Goal: Contribute content: Add original content to the website for others to see

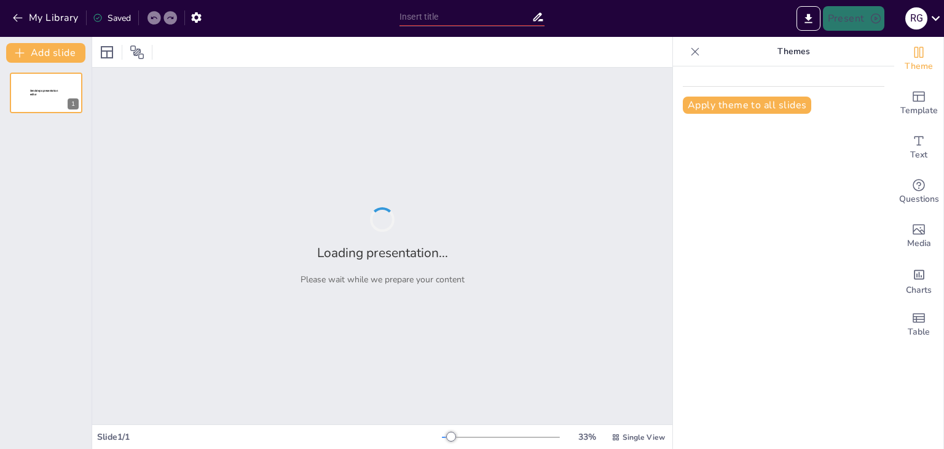
type input "Avances en Terapia con ARNm: Transformaciones en la Medicina Moderna"
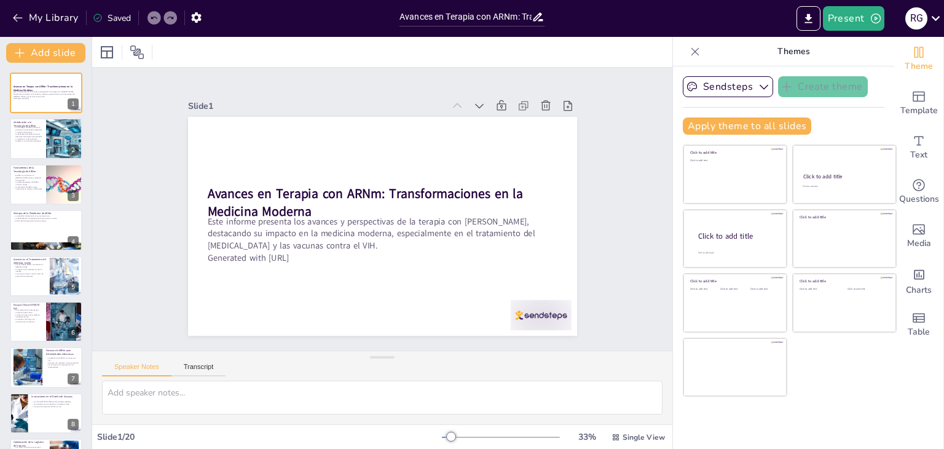
checkbox input "true"
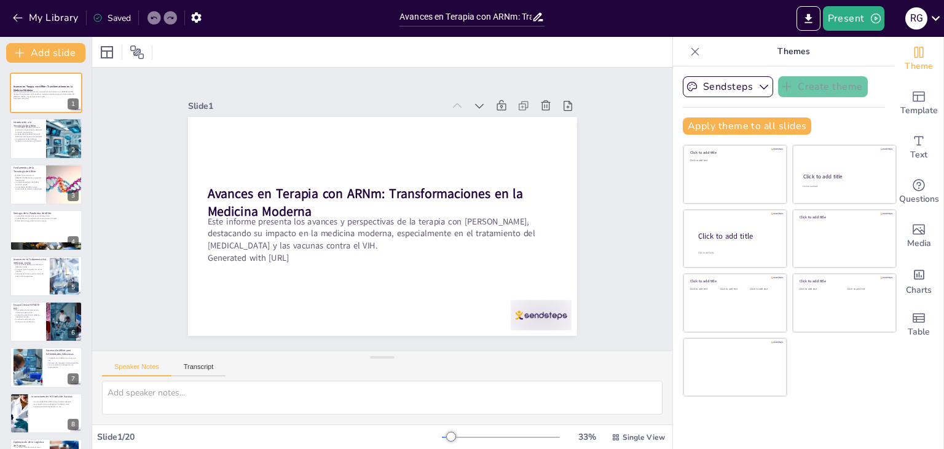
checkbox input "true"
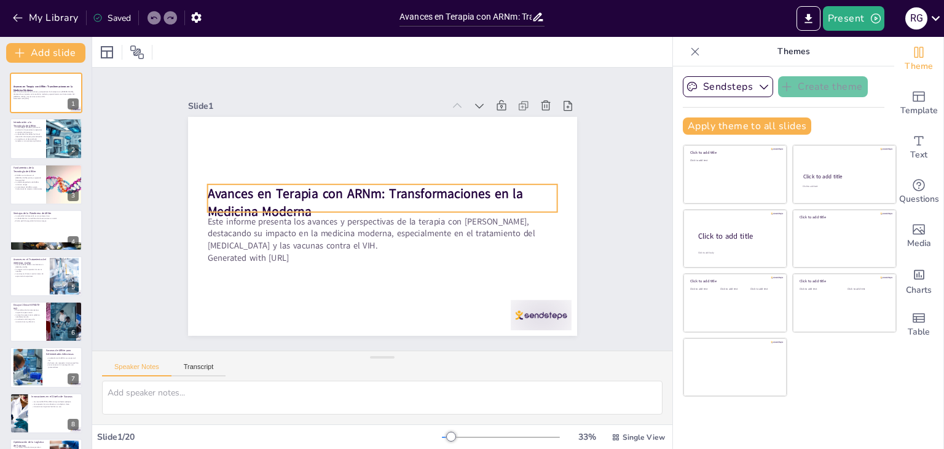
checkbox input "true"
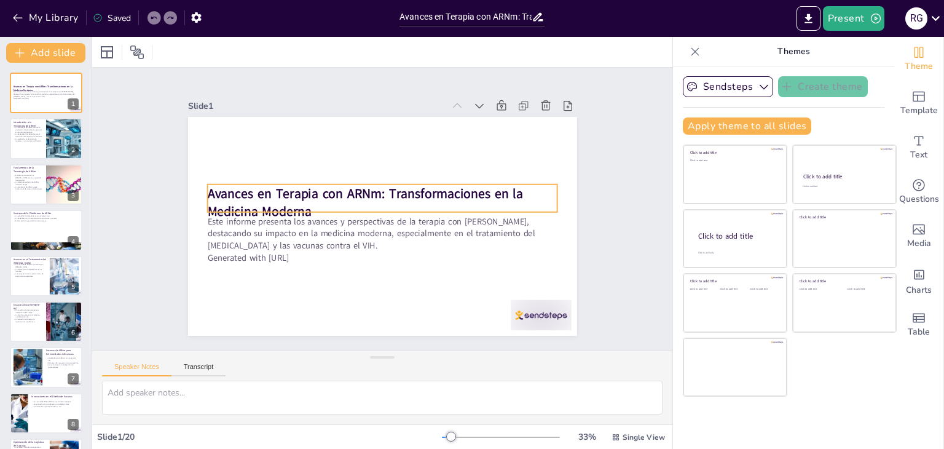
checkbox input "true"
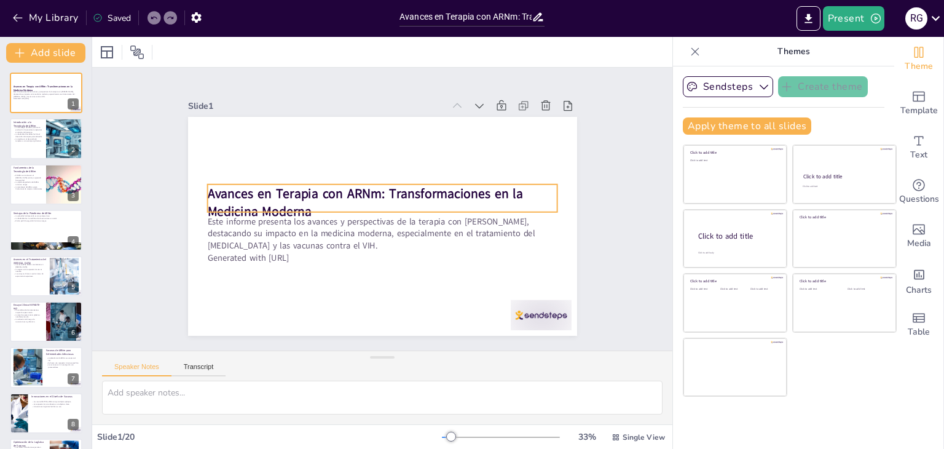
checkbox input "true"
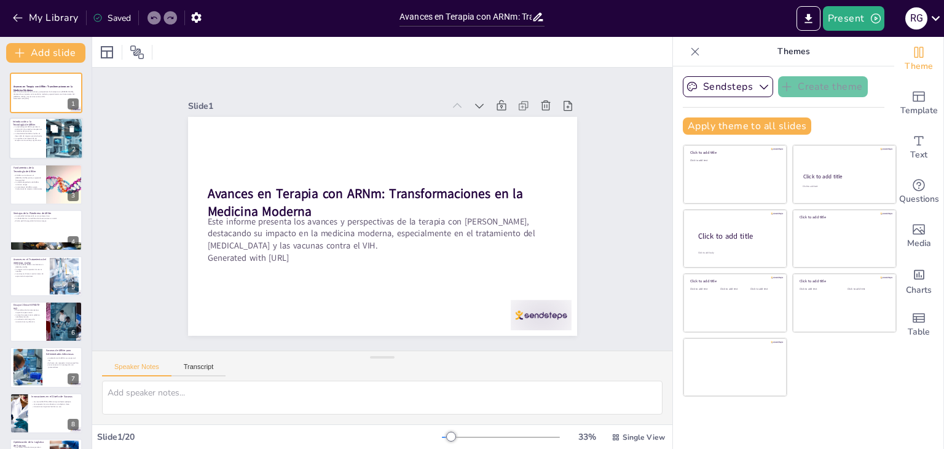
checkbox input "true"
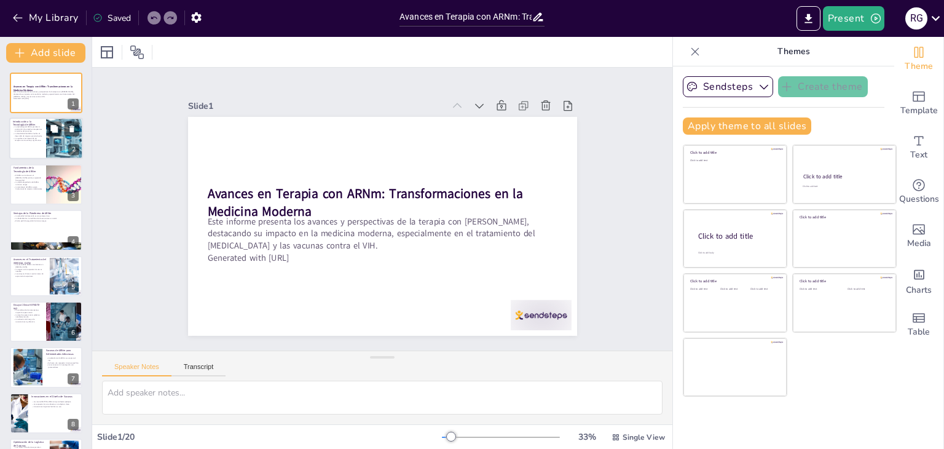
checkbox input "true"
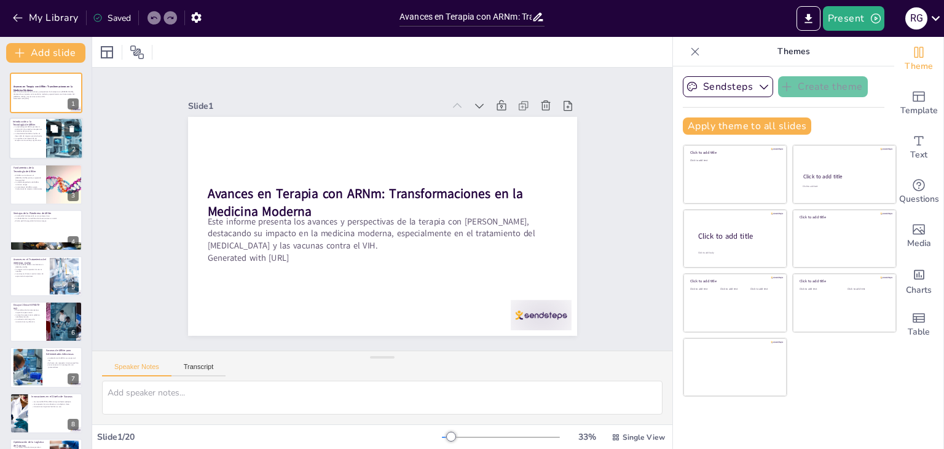
click at [59, 125] on button at bounding box center [54, 129] width 15 height 15
type textarea "La capacidad del ARNm para utilizar la maquinaria celular del paciente para pro…"
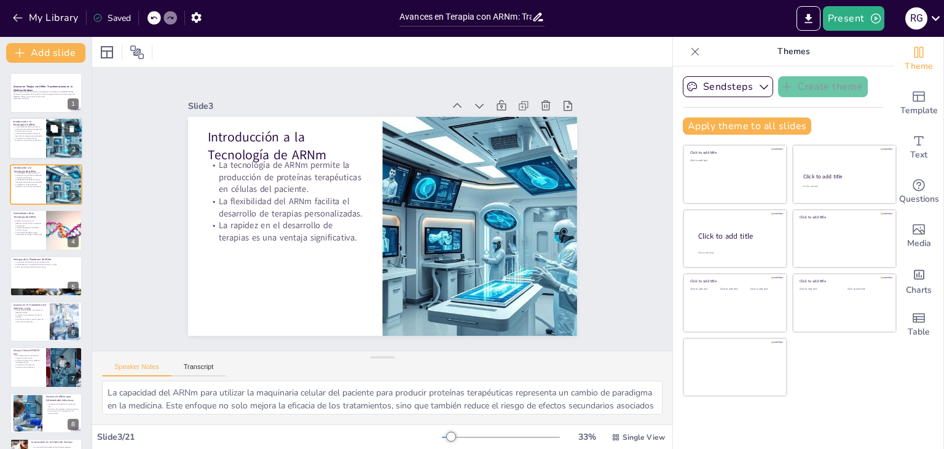
checkbox input "true"
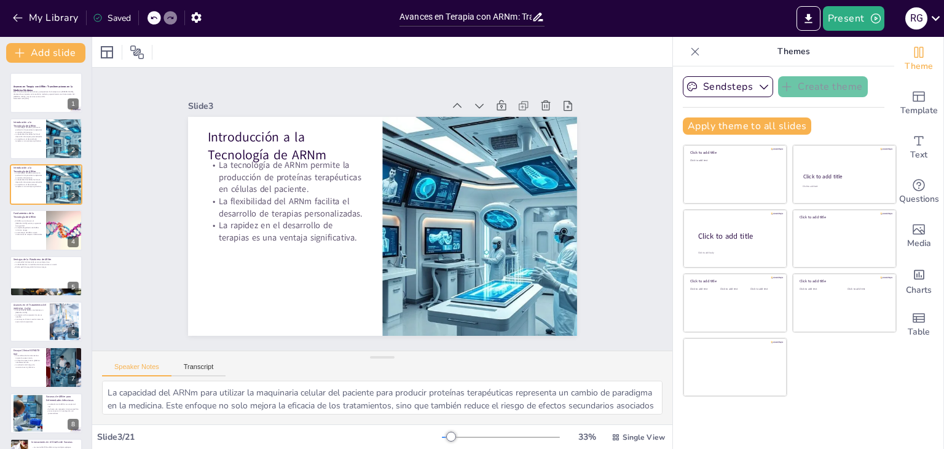
checkbox input "true"
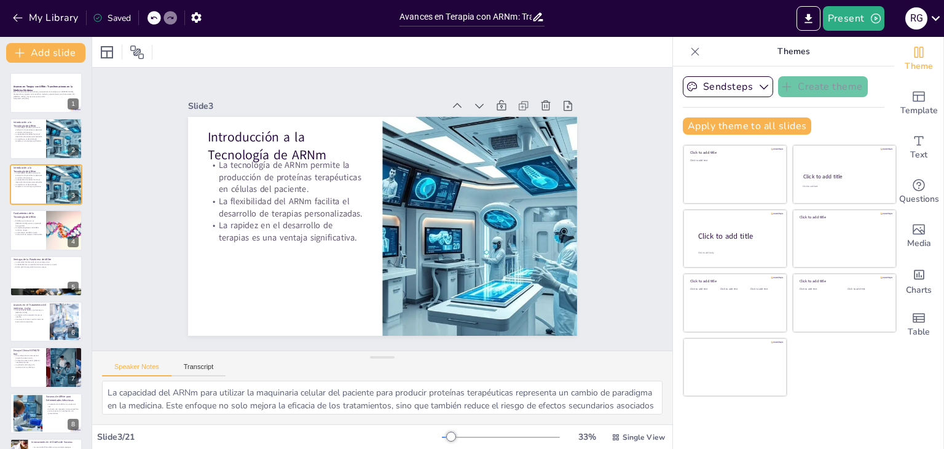
checkbox input "true"
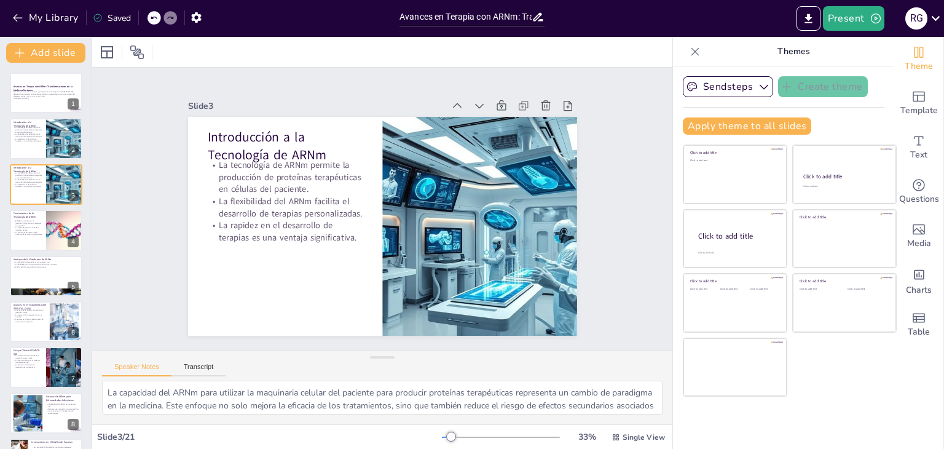
checkbox input "true"
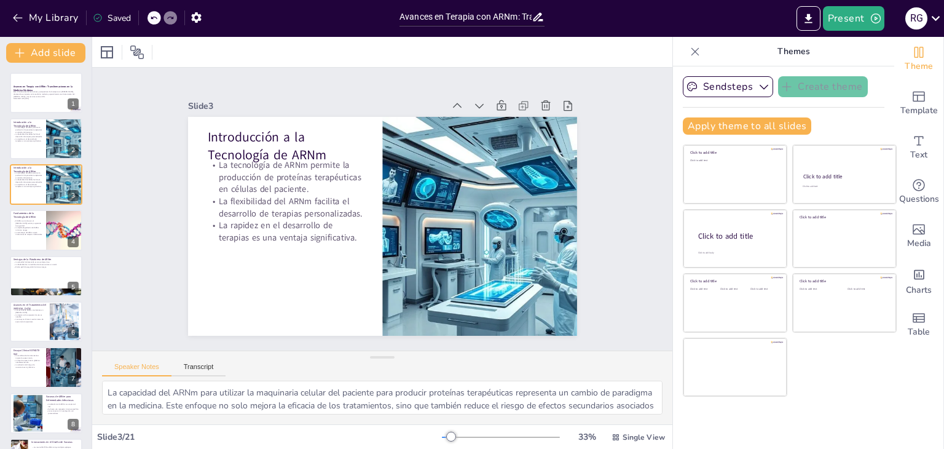
checkbox input "true"
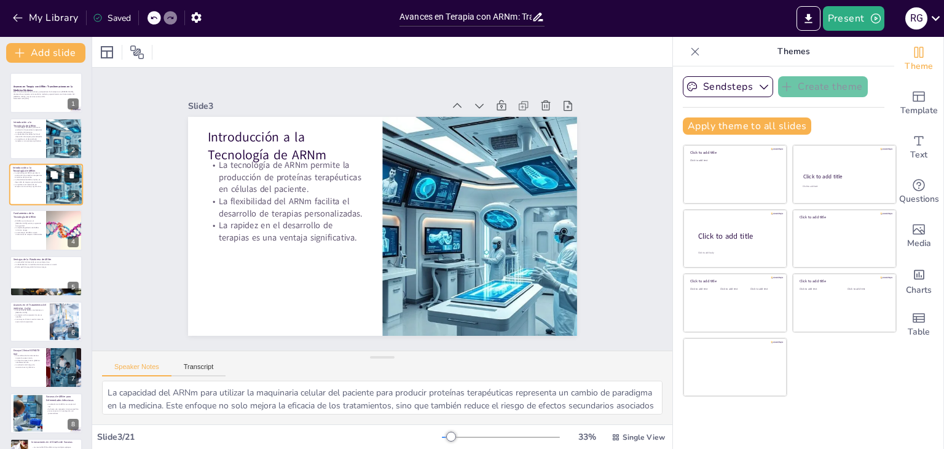
checkbox input "true"
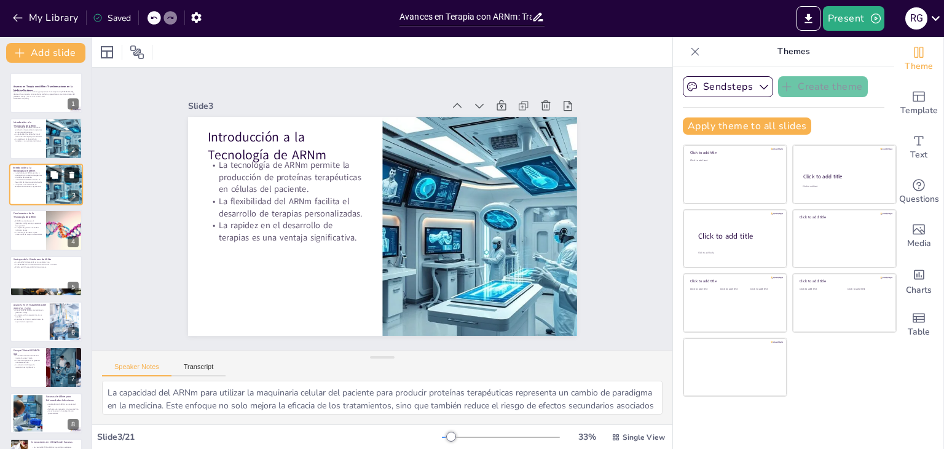
checkbox input "true"
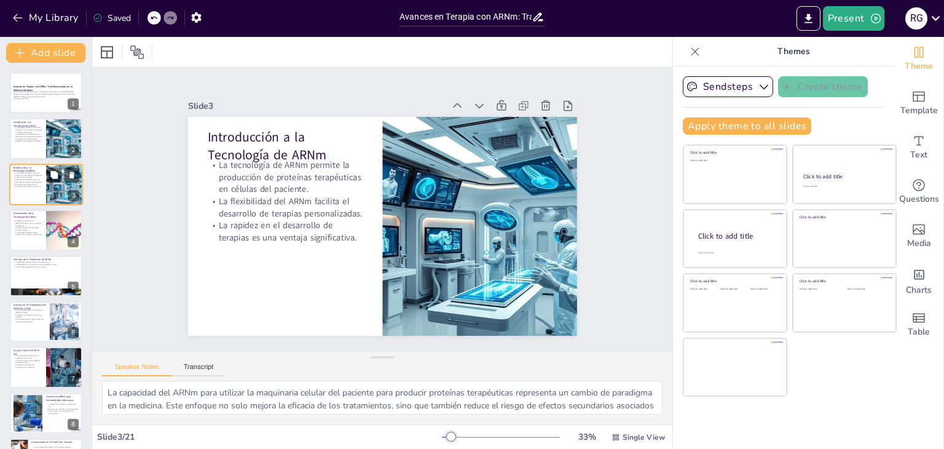
checkbox input "true"
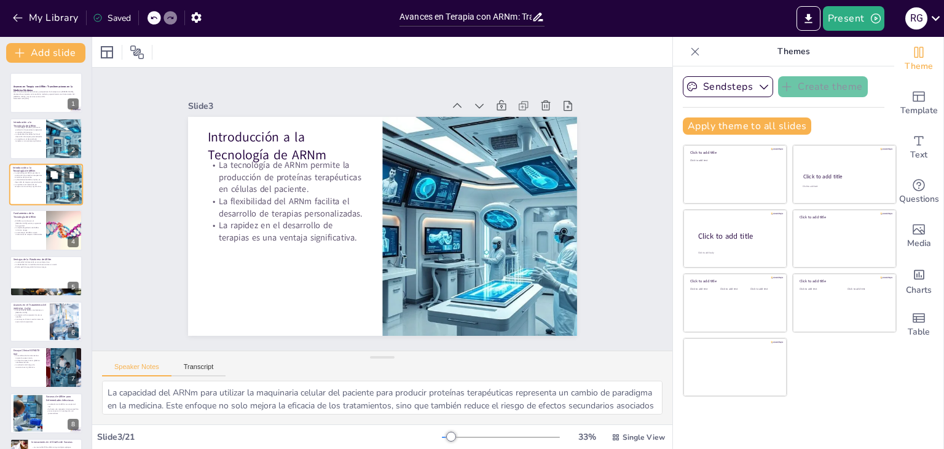
checkbox input "true"
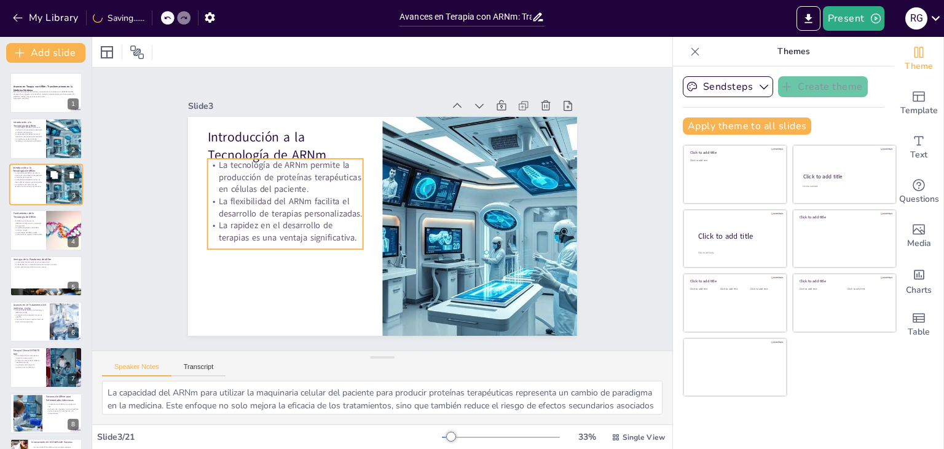
click at [40, 173] on p "La tecnología de ARNm permite la producción de proteínas terapéuticas en célula…" at bounding box center [27, 174] width 29 height 7
checkbox input "true"
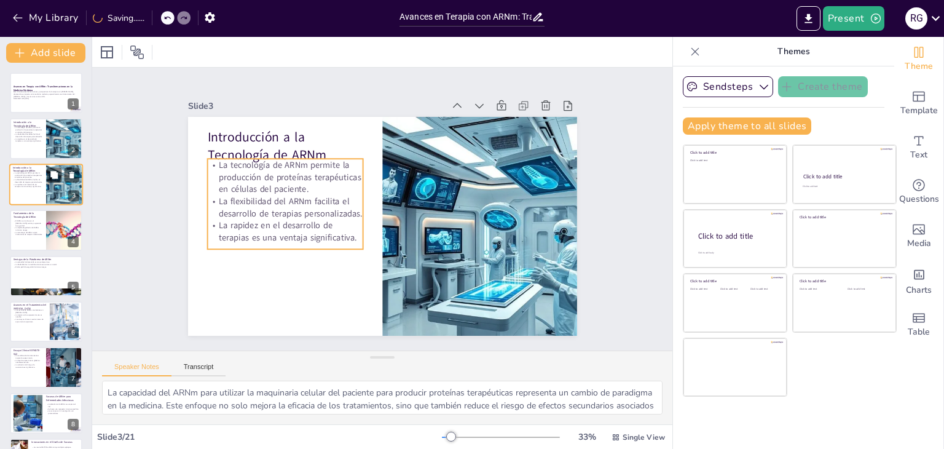
checkbox input "true"
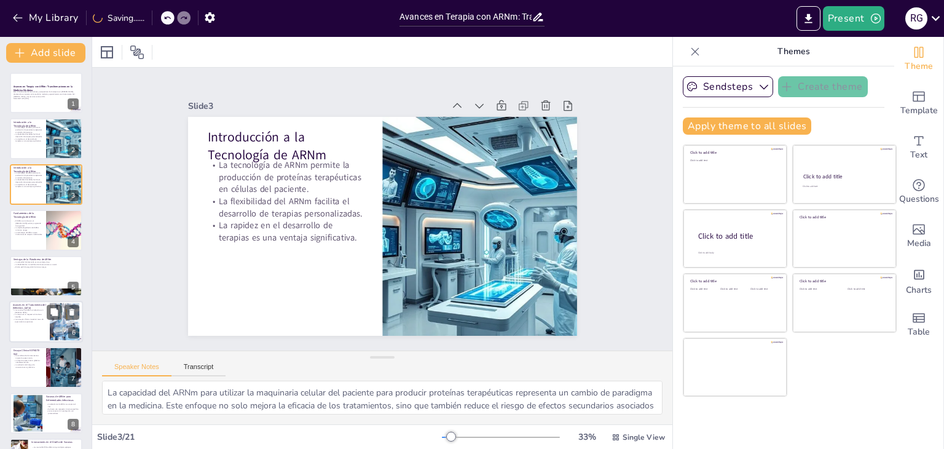
checkbox input "true"
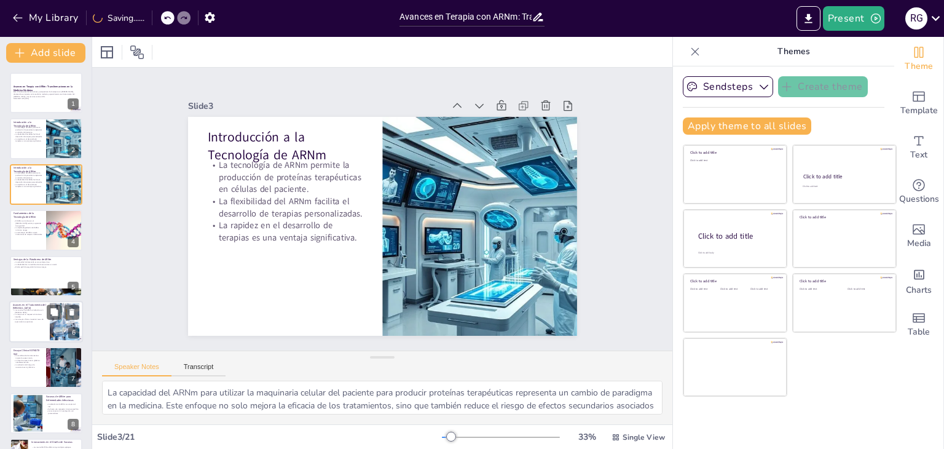
checkbox input "true"
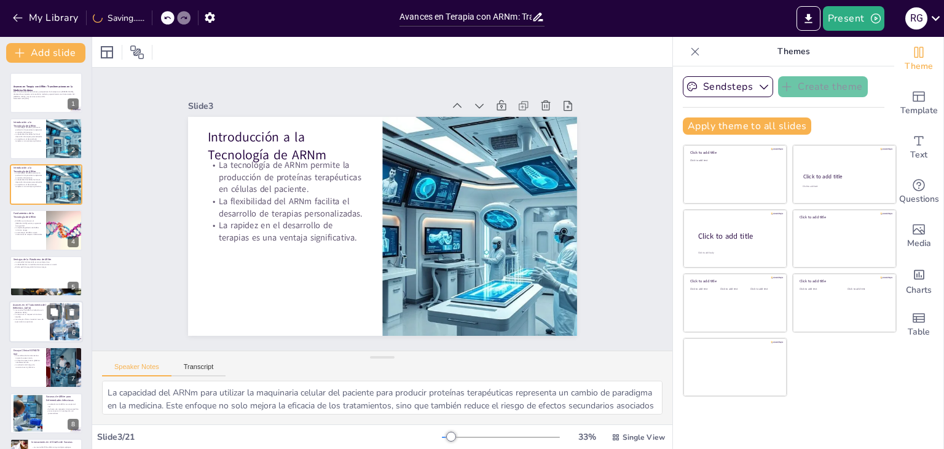
checkbox input "true"
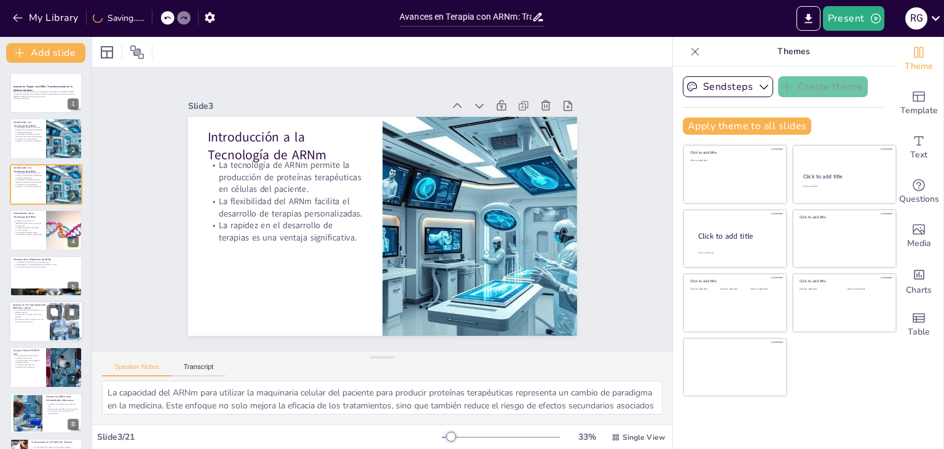
checkbox input "true"
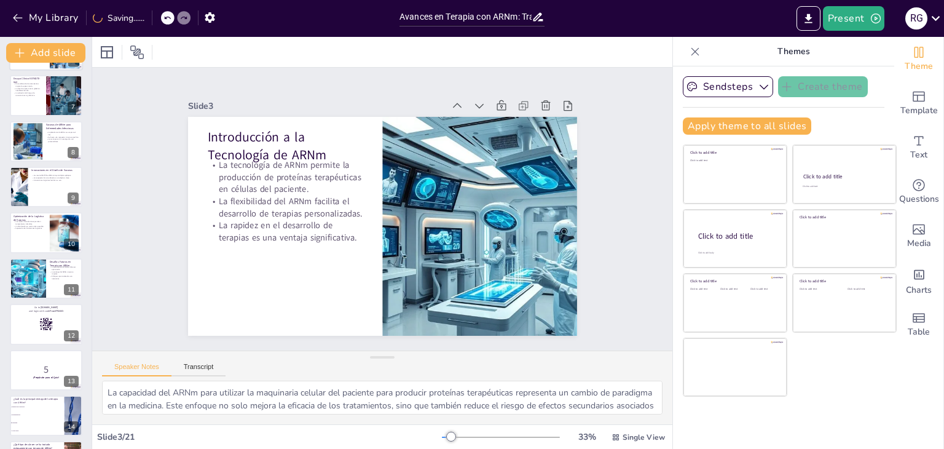
checkbox input "true"
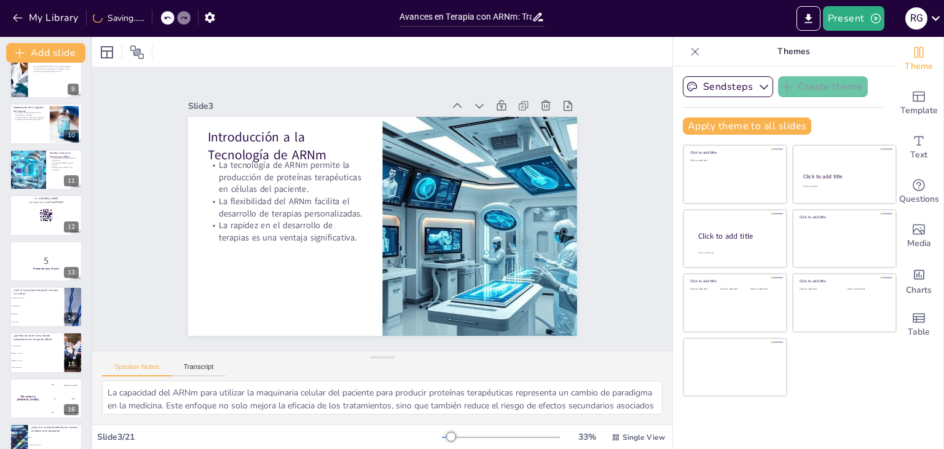
checkbox input "true"
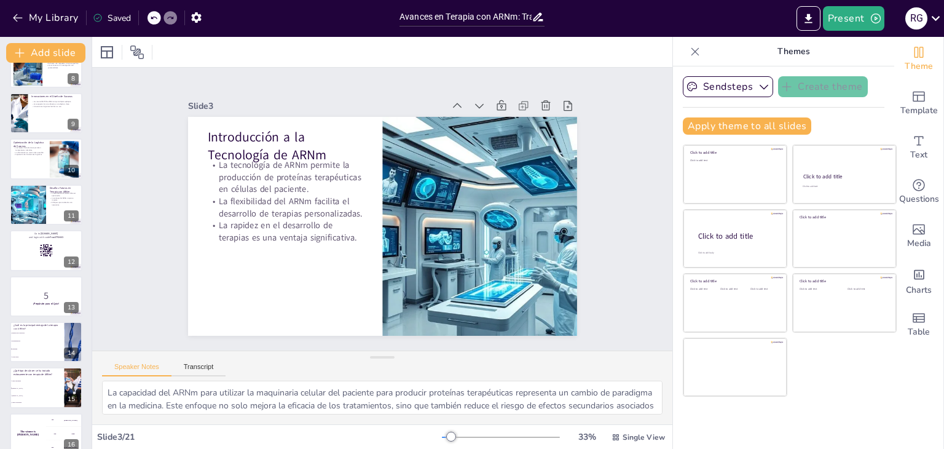
checkbox input "true"
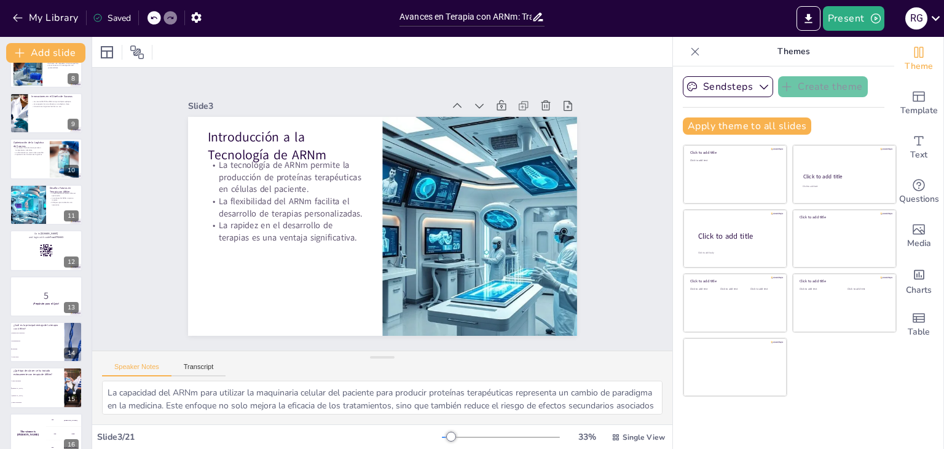
checkbox input "true"
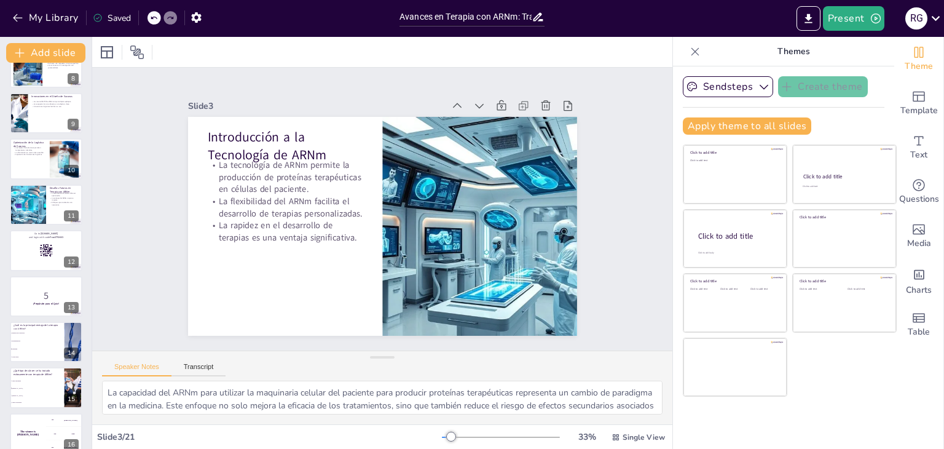
checkbox input "true"
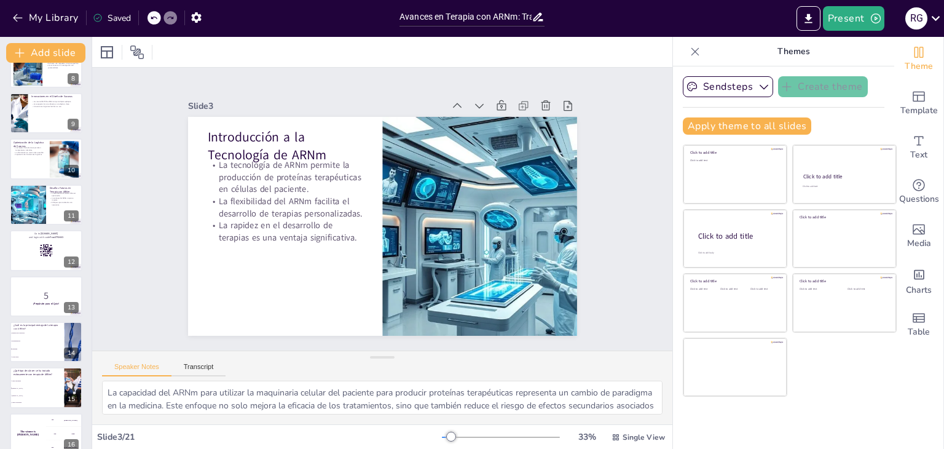
scroll to position [71, 0]
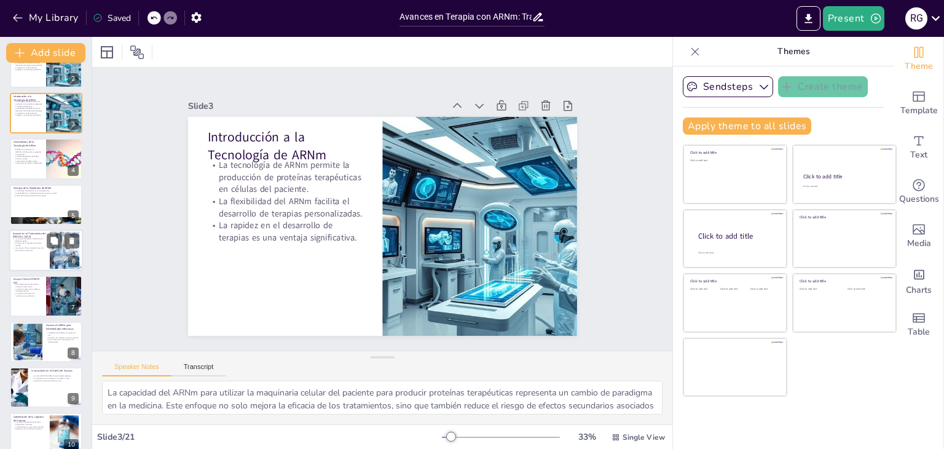
checkbox input "true"
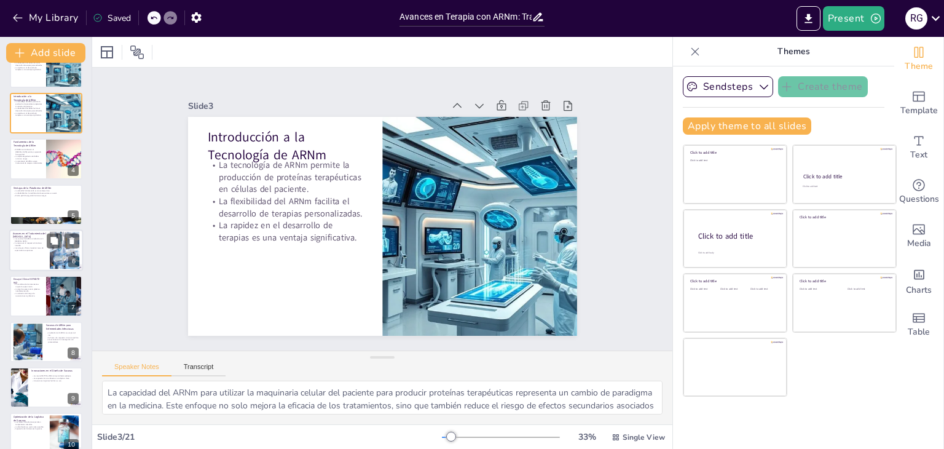
scroll to position [0, 0]
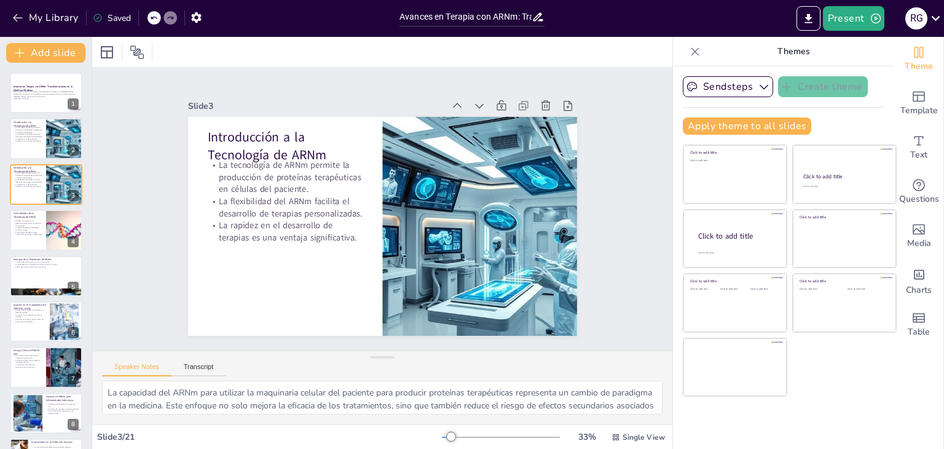
checkbox input "true"
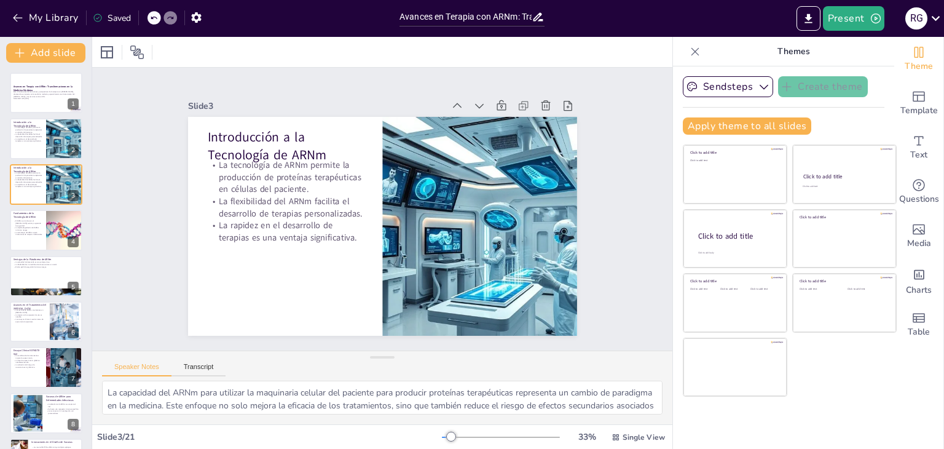
checkbox input "true"
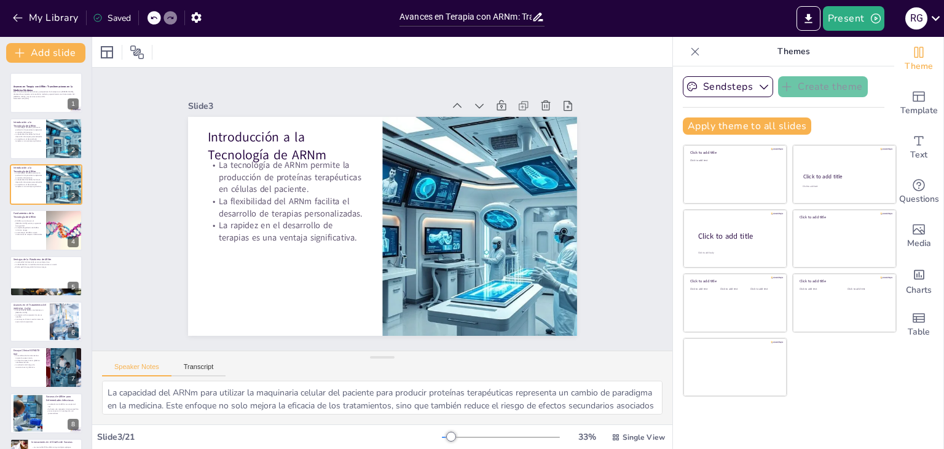
checkbox input "true"
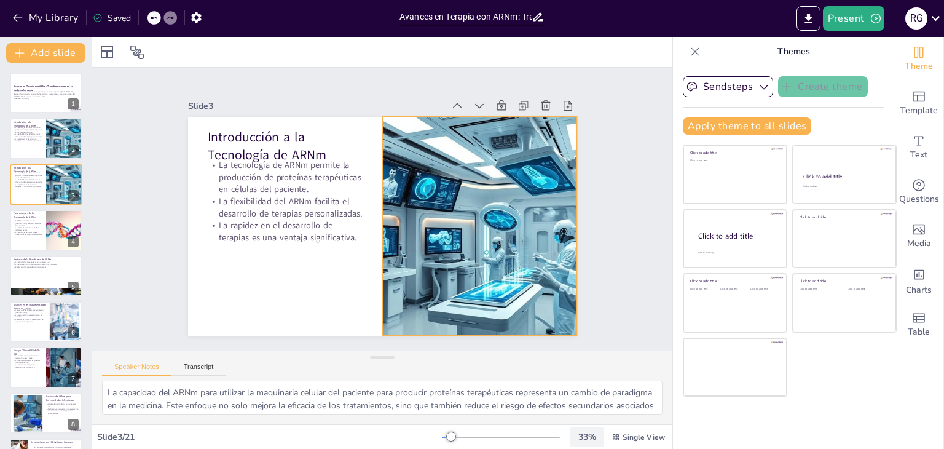
checkbox input "true"
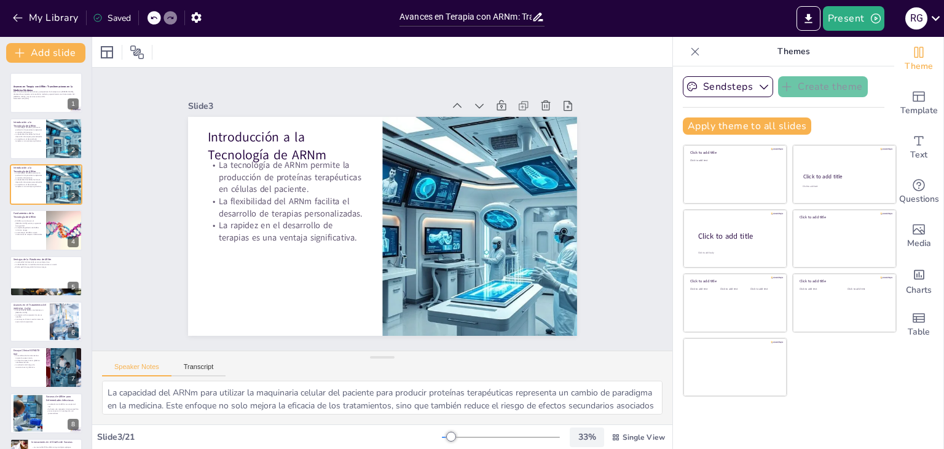
checkbox input "true"
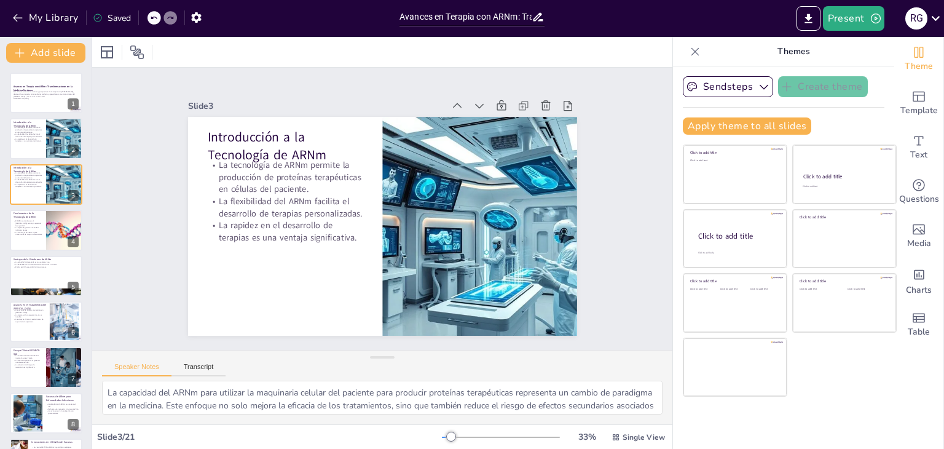
checkbox input "true"
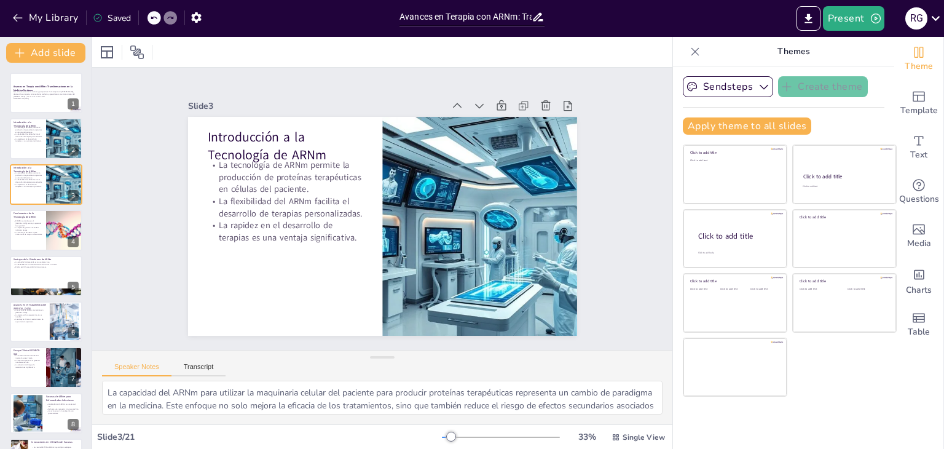
checkbox input "true"
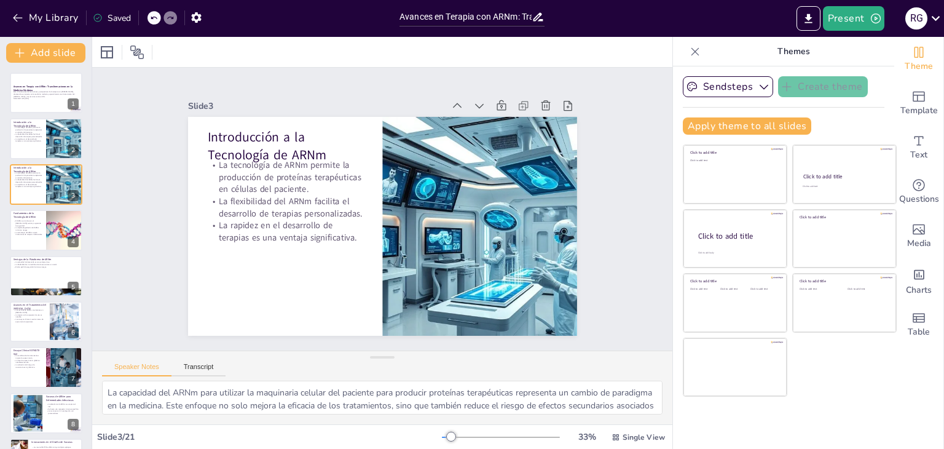
checkbox input "true"
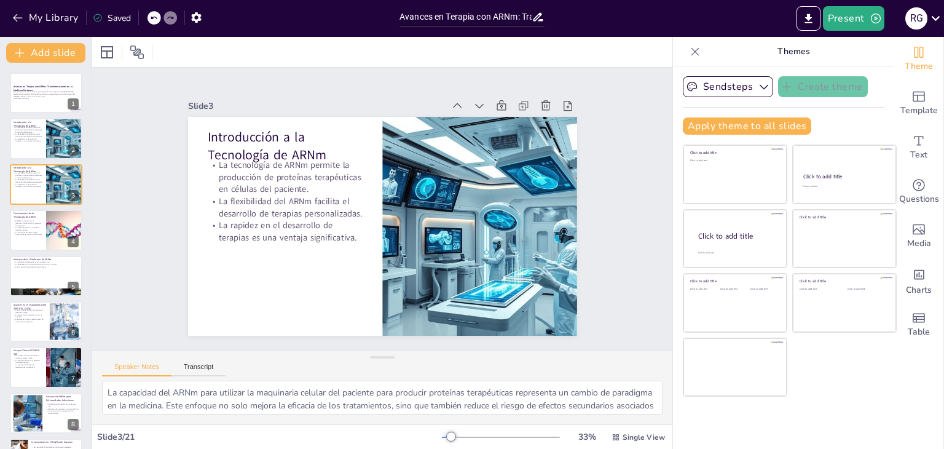
checkbox input "true"
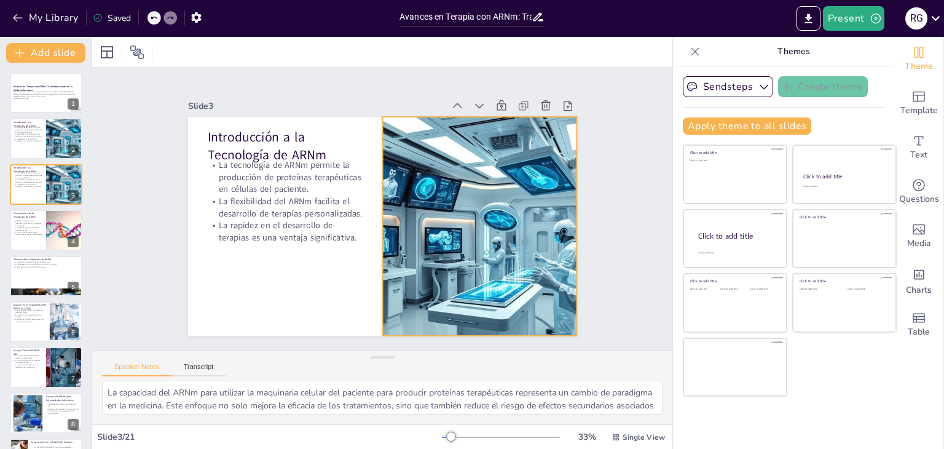
checkbox input "true"
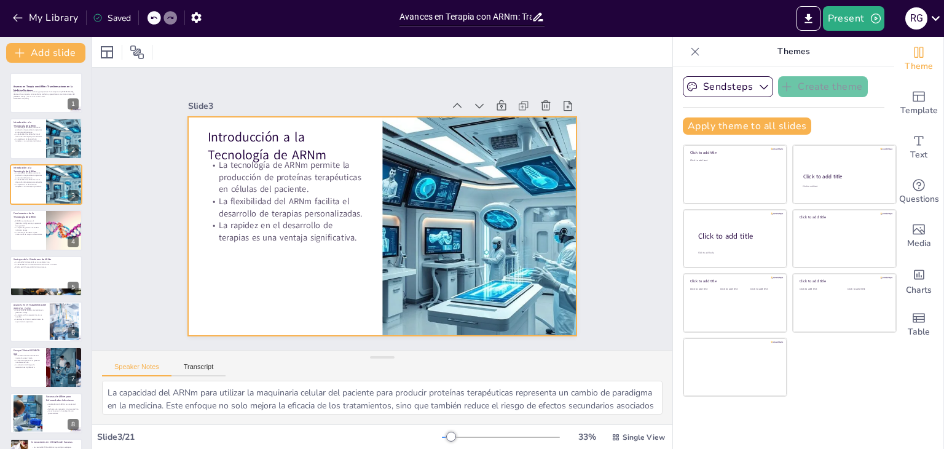
checkbox input "true"
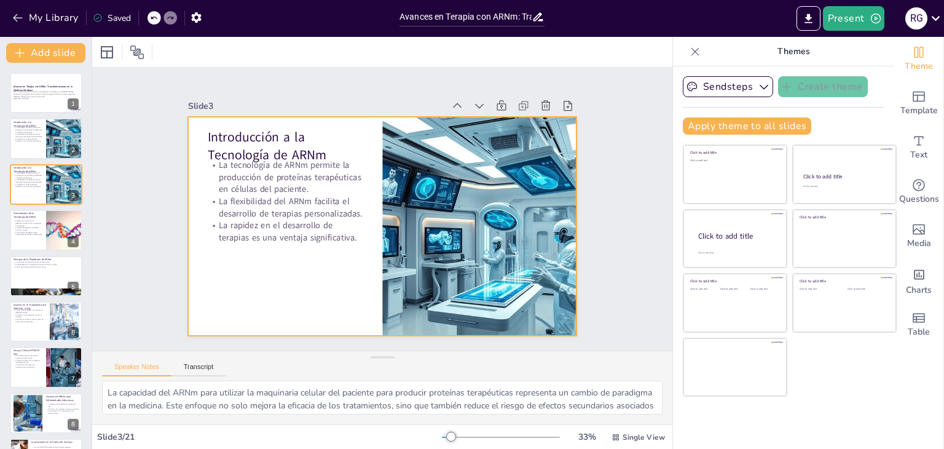
checkbox input "true"
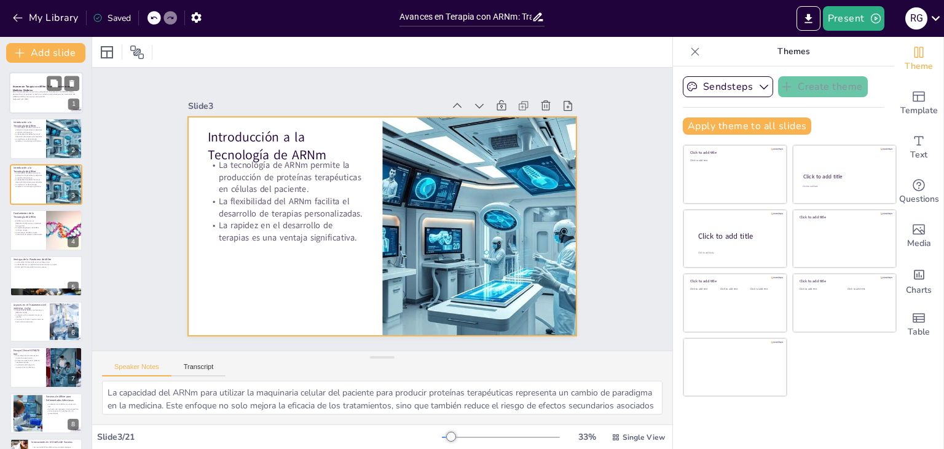
checkbox input "true"
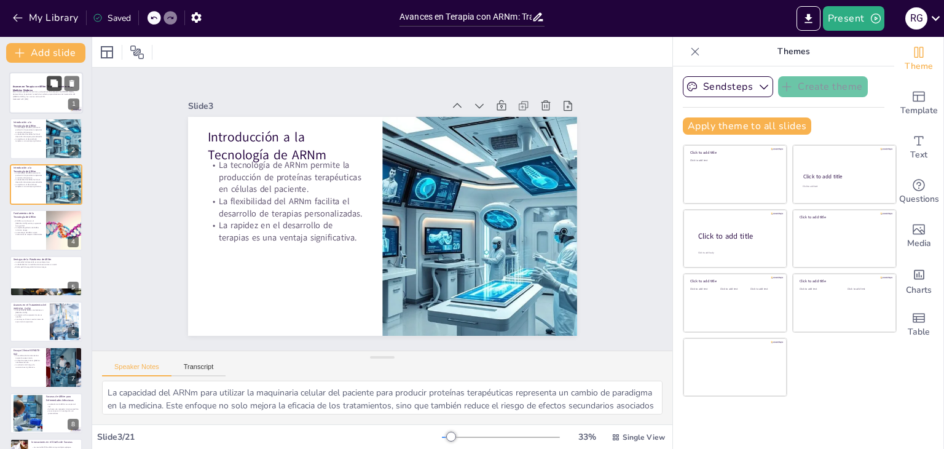
click at [55, 86] on icon at bounding box center [53, 82] width 7 height 7
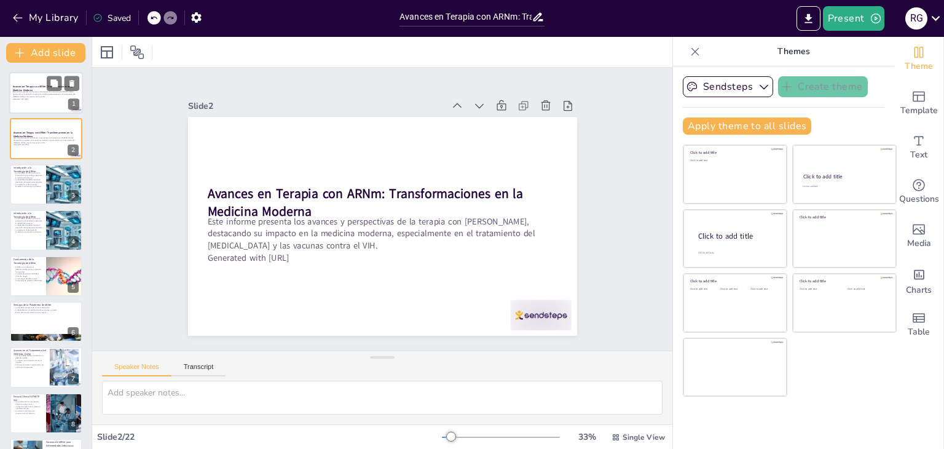
click at [25, 92] on p "Este informe presenta los avances y perspectivas de la terapia con [PERSON_NAME…" at bounding box center [46, 94] width 66 height 7
click at [740, 86] on button "Sendsteps" at bounding box center [728, 86] width 90 height 21
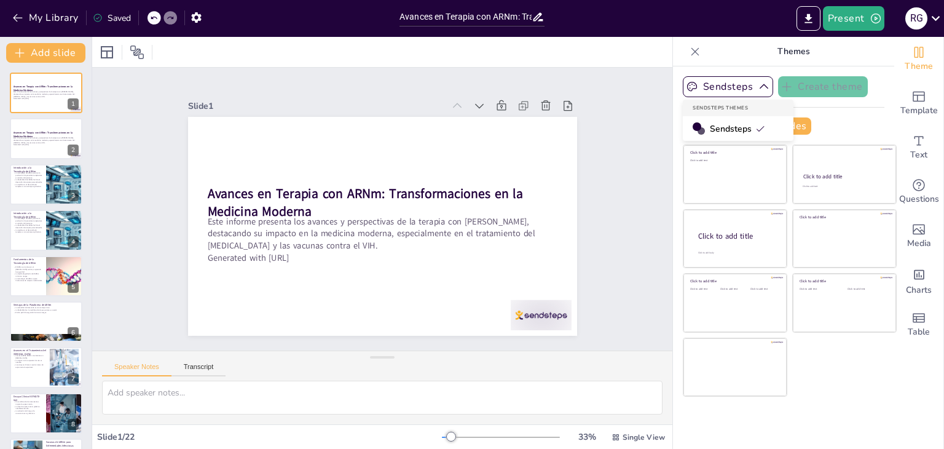
click at [732, 123] on span "Sendsteps" at bounding box center [737, 129] width 55 height 12
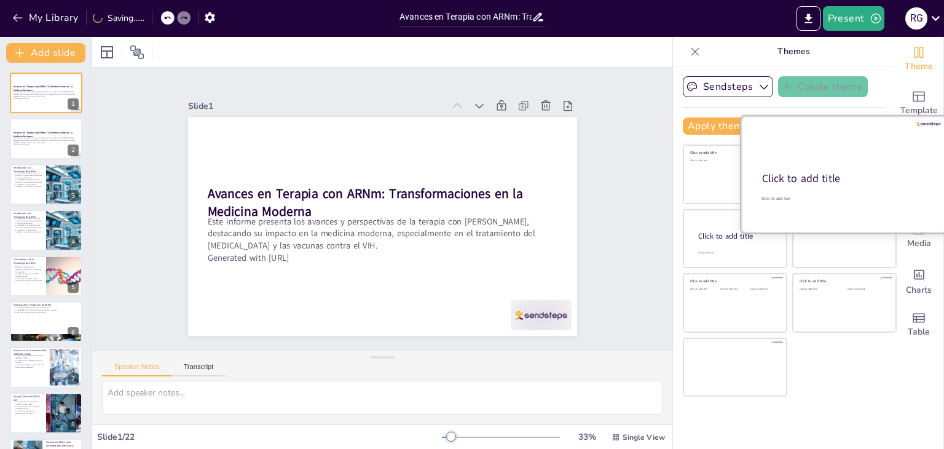
click at [819, 147] on div at bounding box center [844, 174] width 206 height 116
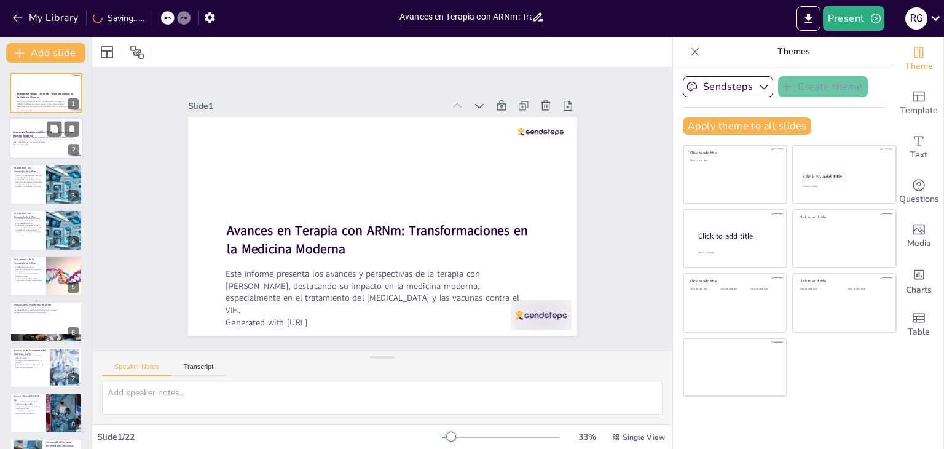
click at [29, 151] on div at bounding box center [46, 139] width 74 height 42
